Goal: Information Seeking & Learning: Learn about a topic

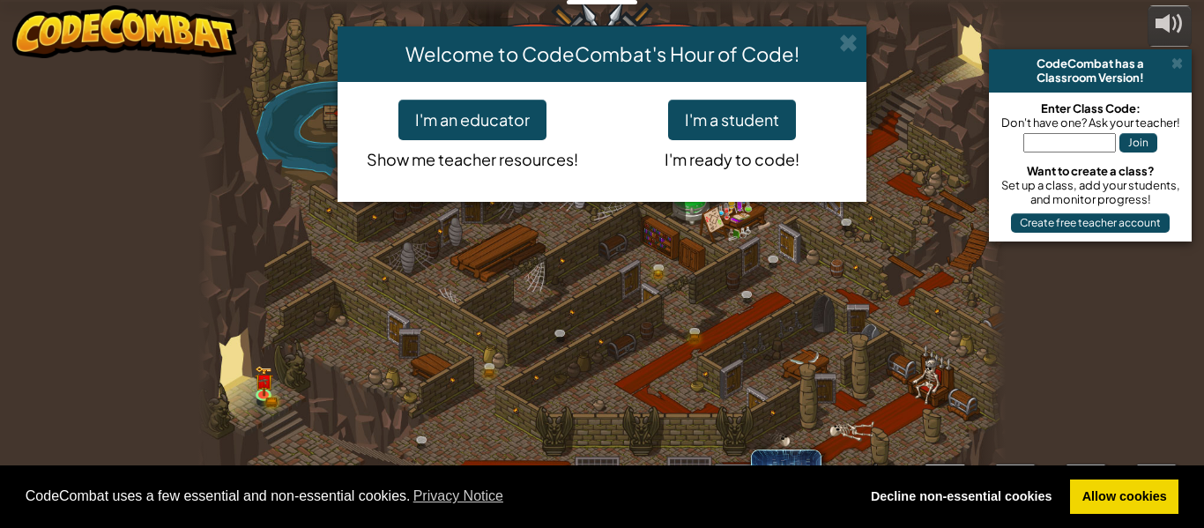
select select "nb"
click at [750, 108] on button "I'm a student" at bounding box center [732, 120] width 128 height 41
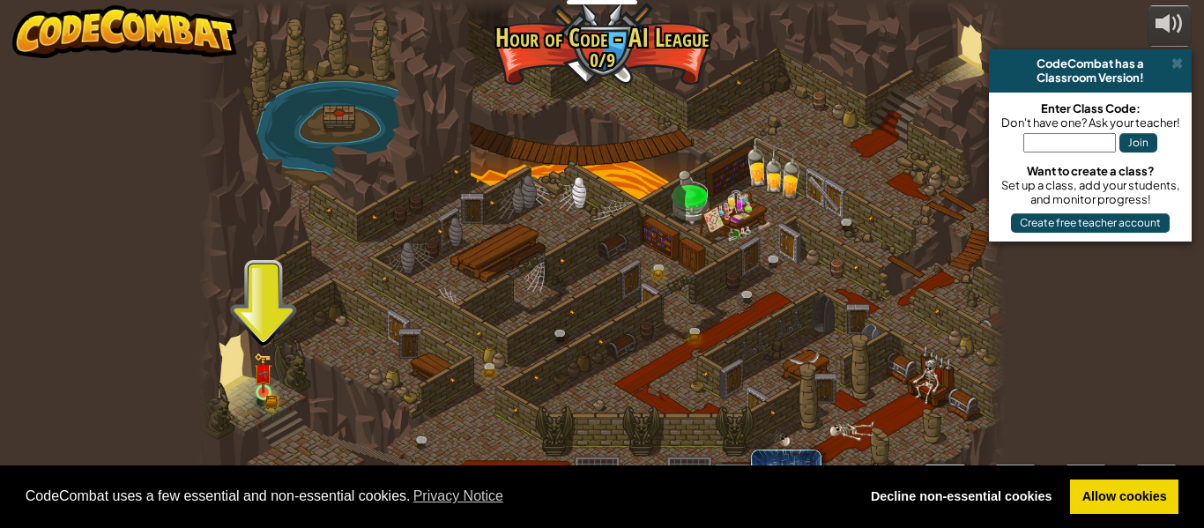
click at [272, 384] on img at bounding box center [263, 373] width 19 height 41
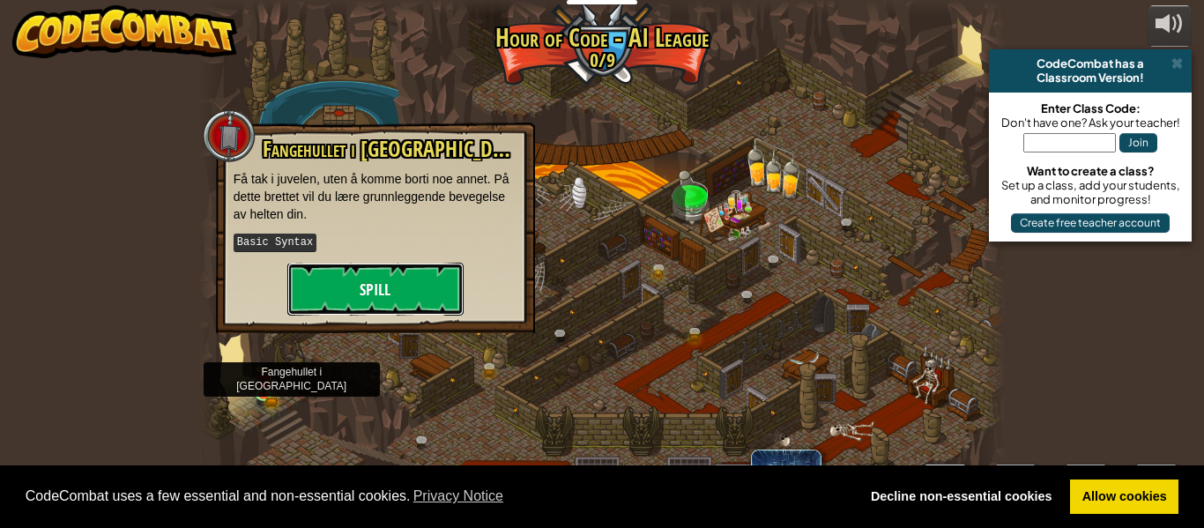
click at [336, 283] on button "Spill" at bounding box center [375, 289] width 176 height 53
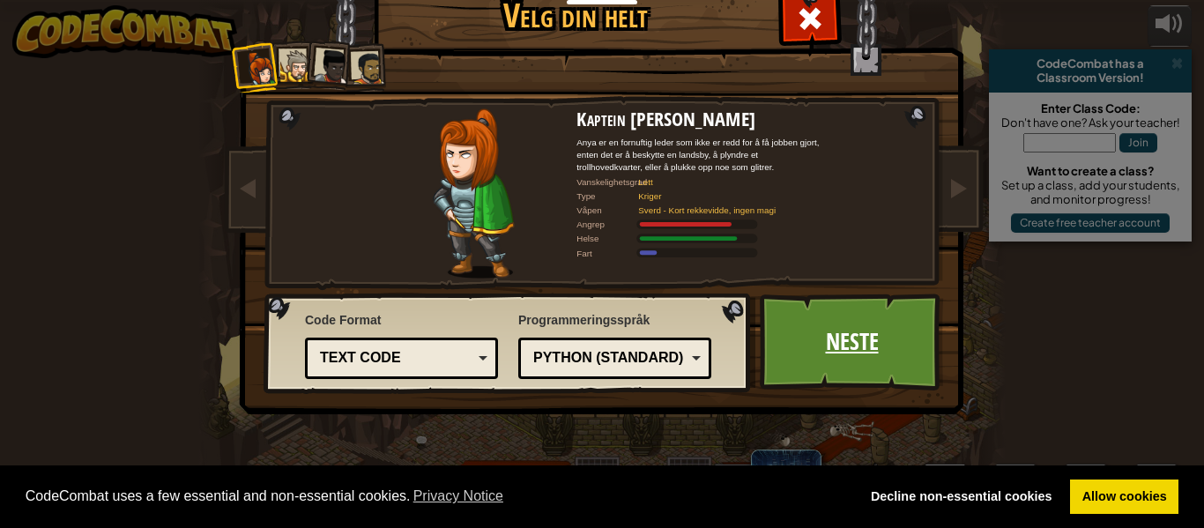
click at [866, 340] on link "Neste" at bounding box center [852, 342] width 184 height 97
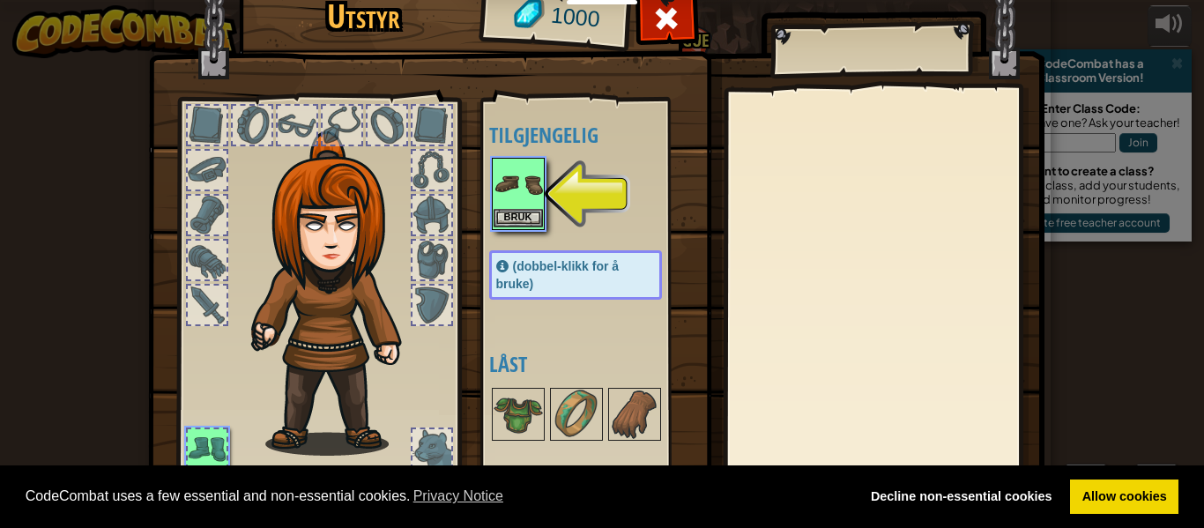
click at [529, 192] on img at bounding box center [518, 184] width 49 height 49
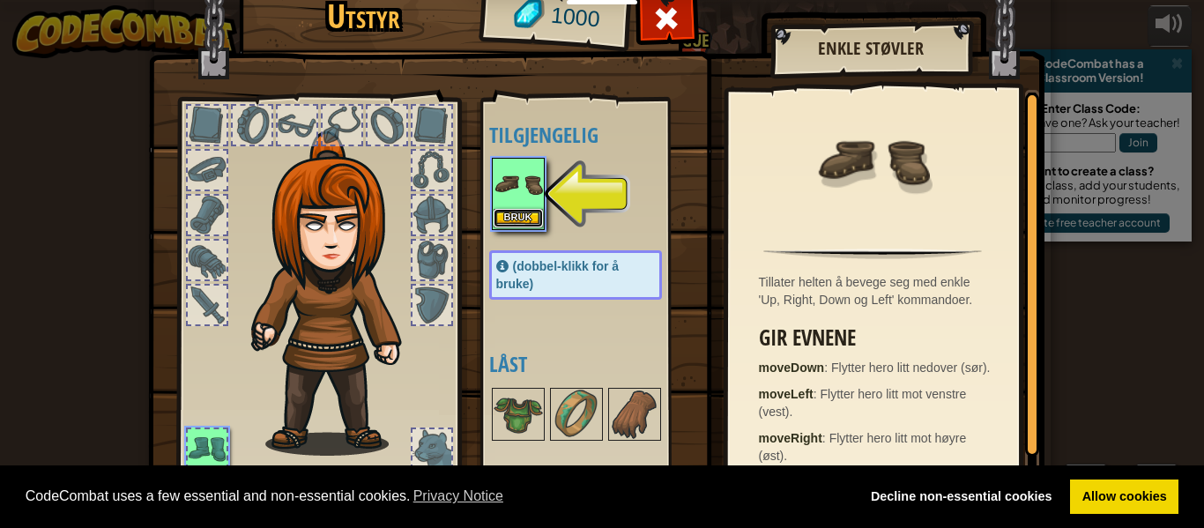
click at [518, 227] on button "Bruk" at bounding box center [518, 218] width 49 height 19
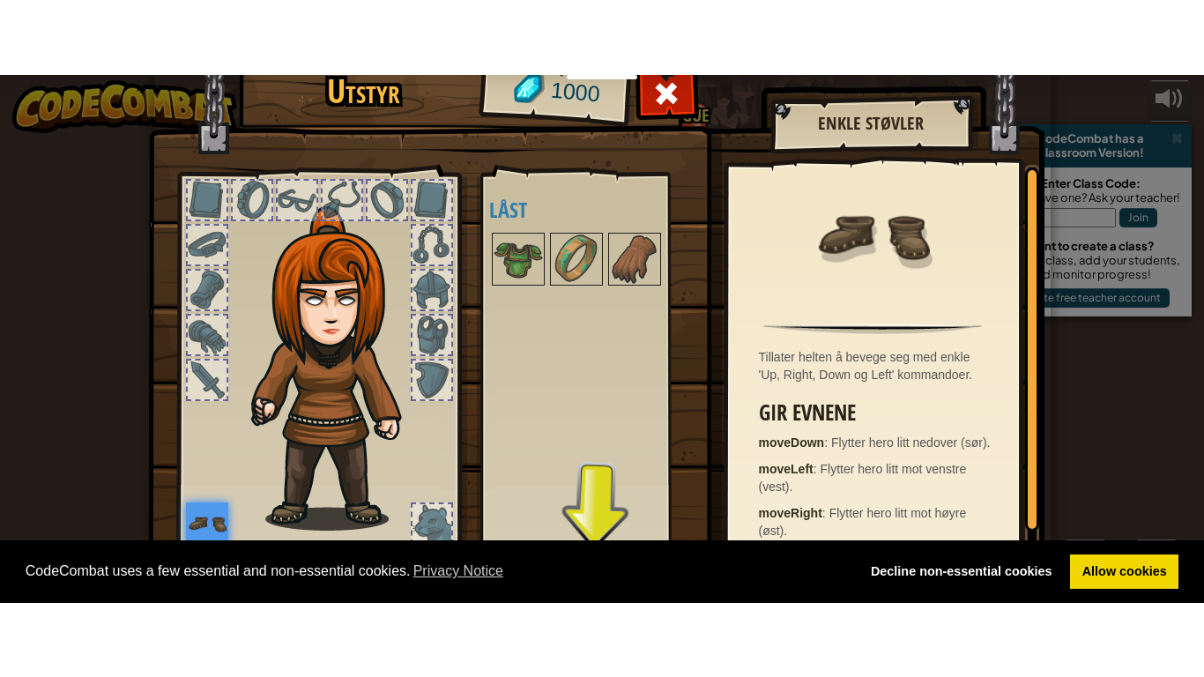
scroll to position [80, 0]
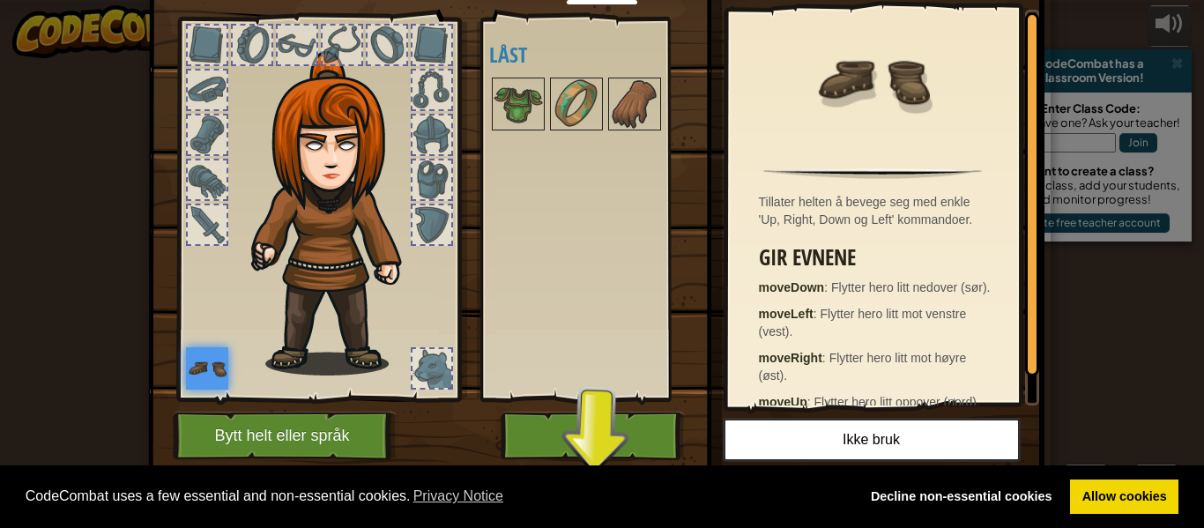
click at [537, 489] on span "CodeCombat uses a few essential and non-essential cookies. Privacy Notice" at bounding box center [436, 496] width 820 height 26
click at [563, 474] on div "CodeCombat uses a few essential and non-essential cookies. Privacy Notice Decli…" at bounding box center [602, 497] width 1204 height 63
click at [570, 445] on button "Spill" at bounding box center [593, 436] width 184 height 48
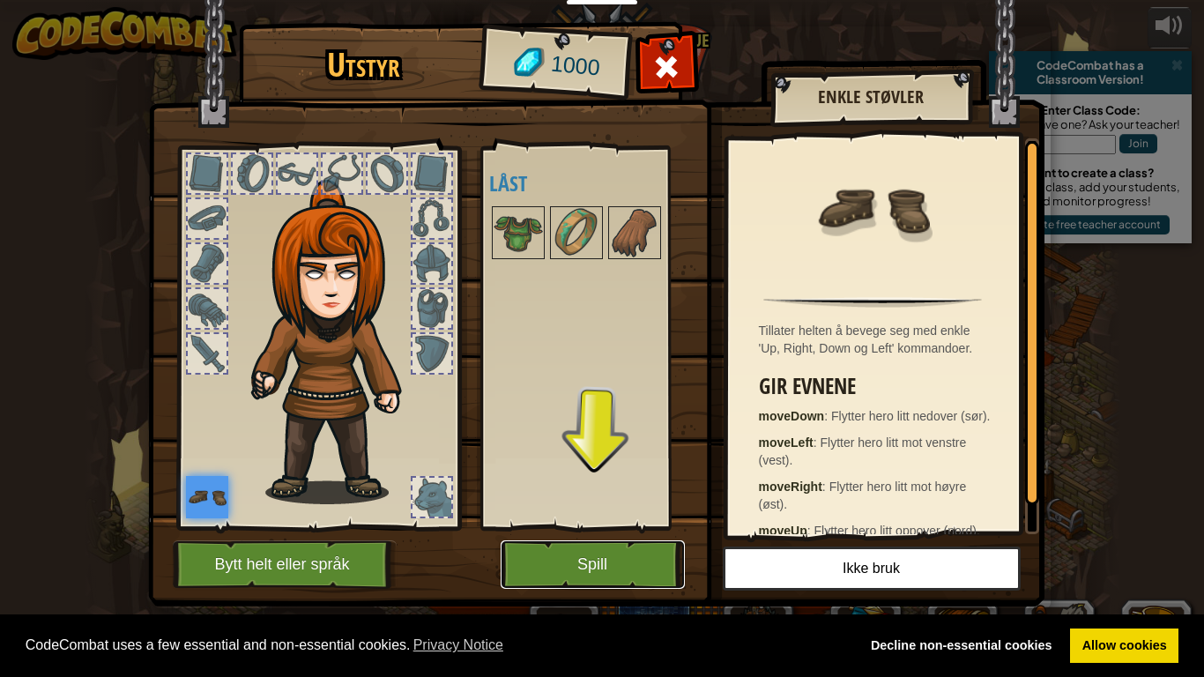
scroll to position [0, 0]
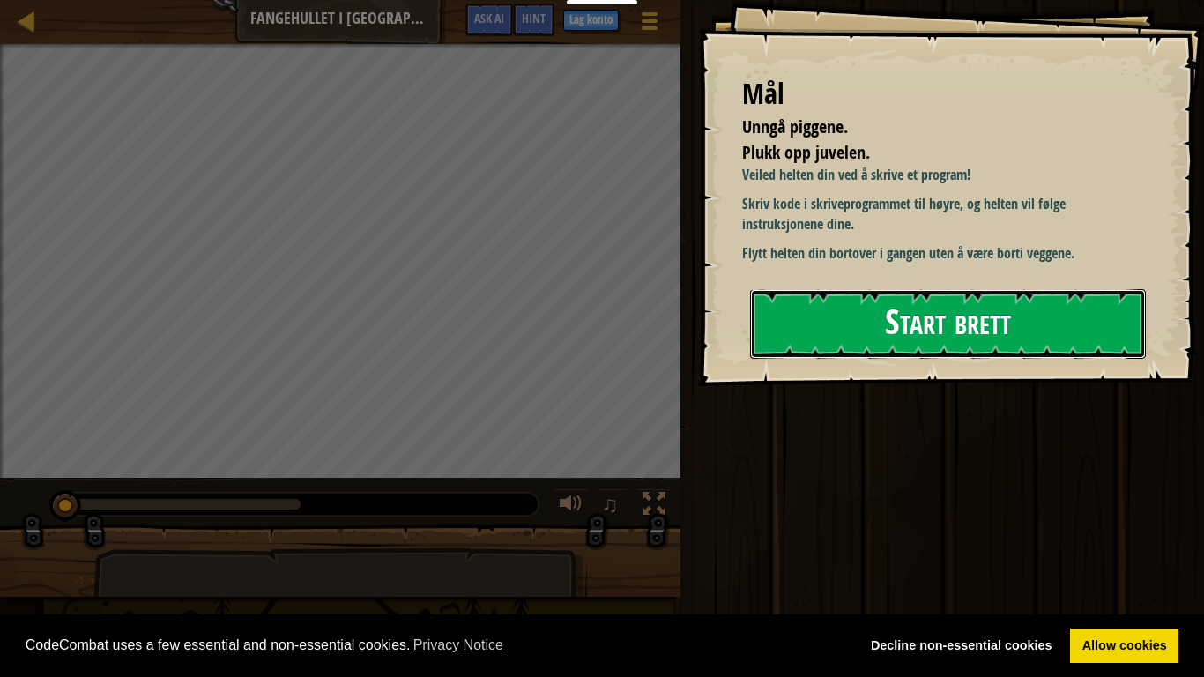
click at [1061, 329] on button "Start brett" at bounding box center [948, 324] width 396 height 70
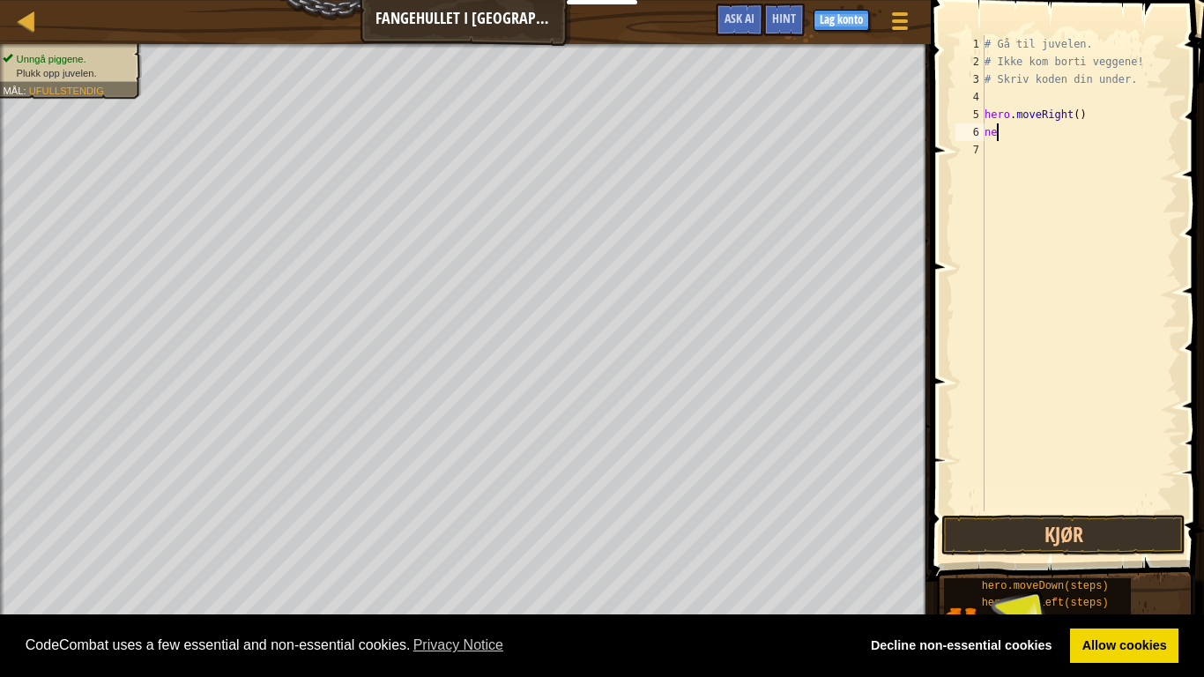
scroll to position [8, 2]
click at [1008, 527] on button "Kjør" at bounding box center [1064, 535] width 244 height 41
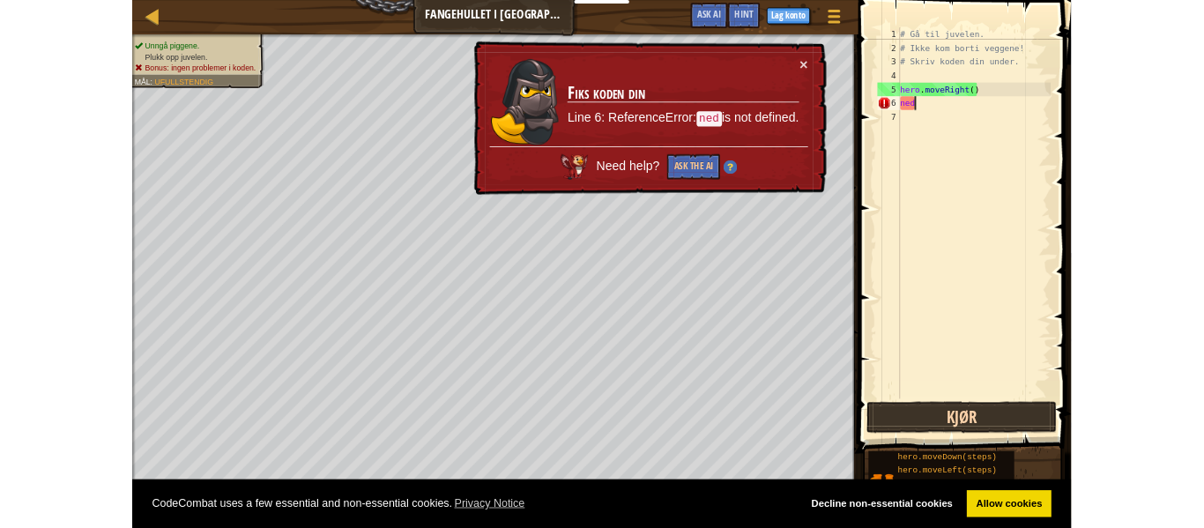
scroll to position [8, 3]
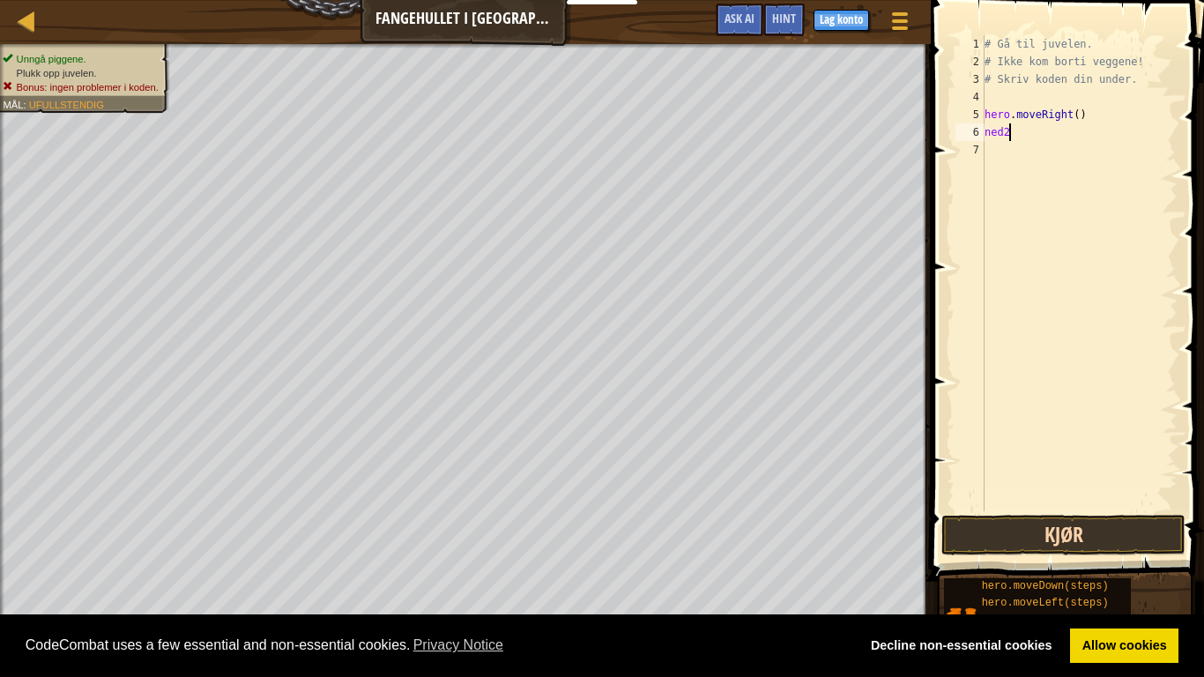
type textarea "ned2"
click at [1149, 527] on button "Kjør" at bounding box center [1064, 535] width 244 height 41
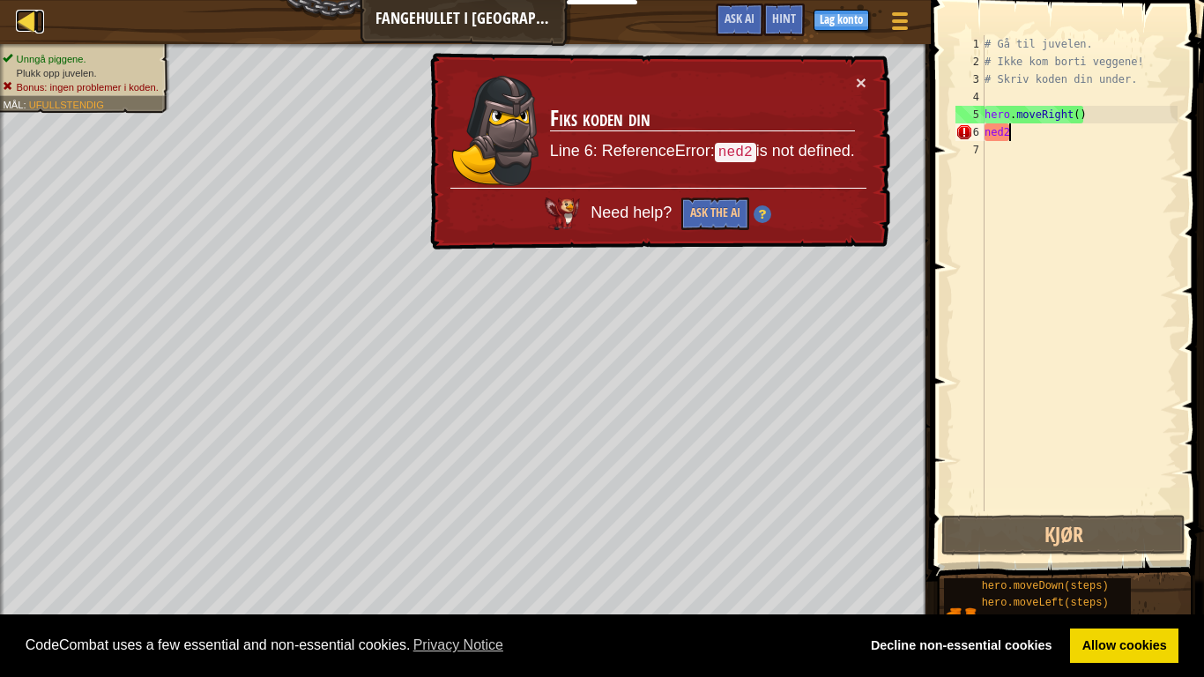
click at [27, 24] on div at bounding box center [27, 21] width 22 height 22
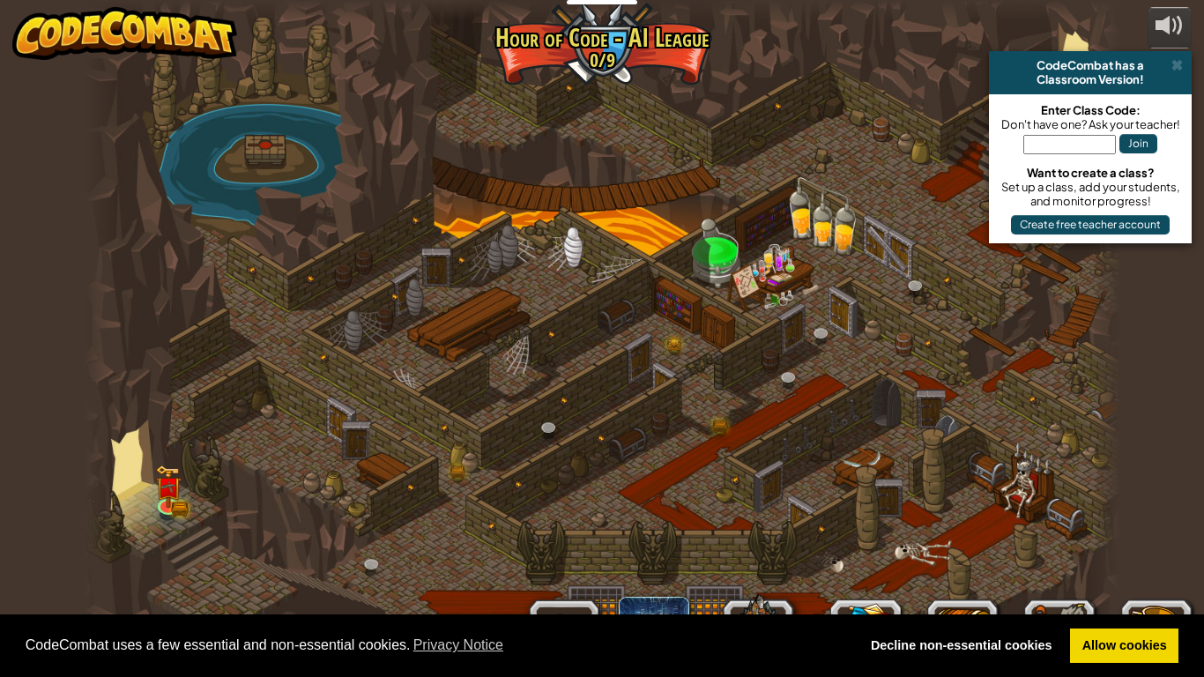
select select "nb"
click at [196, 311] on div at bounding box center [603, 338] width 1036 height 677
click at [295, 527] on div at bounding box center [603, 338] width 1036 height 677
click at [362, 527] on span "CodeCombat uses a few essential and non-essential cookies. Privacy Notice" at bounding box center [436, 645] width 820 height 26
click at [426, 527] on div "CodeCombat uses a few essential and non-essential cookies. Privacy Notice Decli…" at bounding box center [602, 646] width 1204 height 63
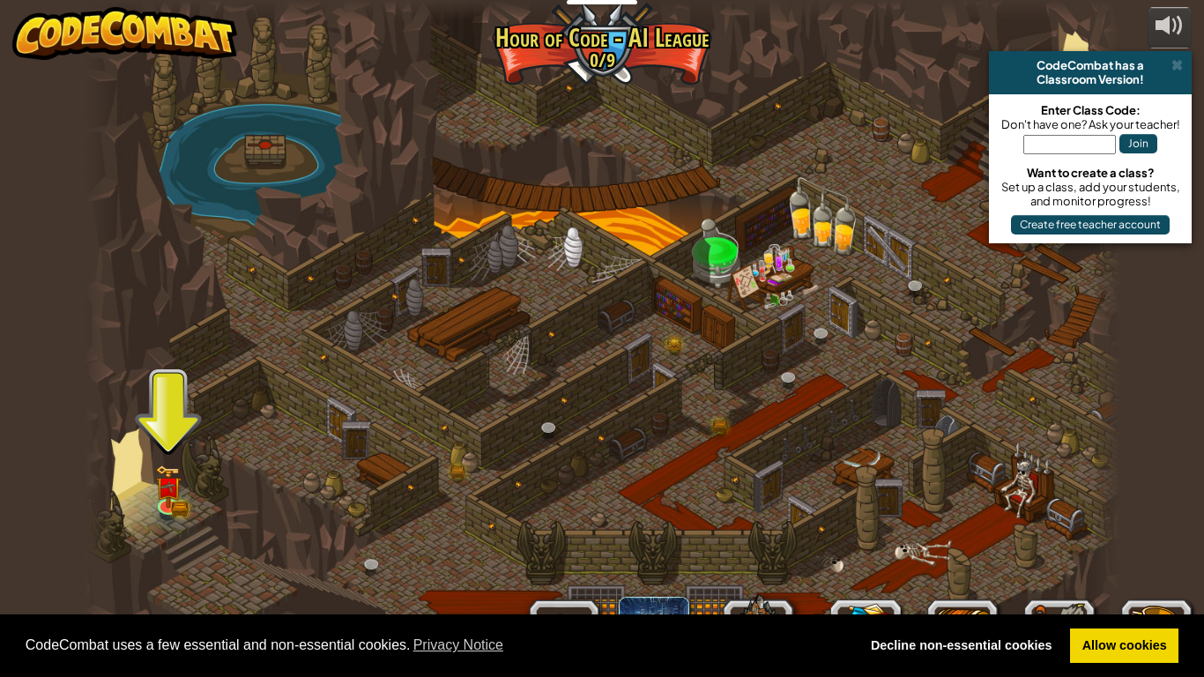
click at [436, 527] on div "CodeCombat uses a few essential and non-essential cookies. Privacy Notice Decli…" at bounding box center [602, 646] width 1204 height 63
